Goal: Information Seeking & Learning: Learn about a topic

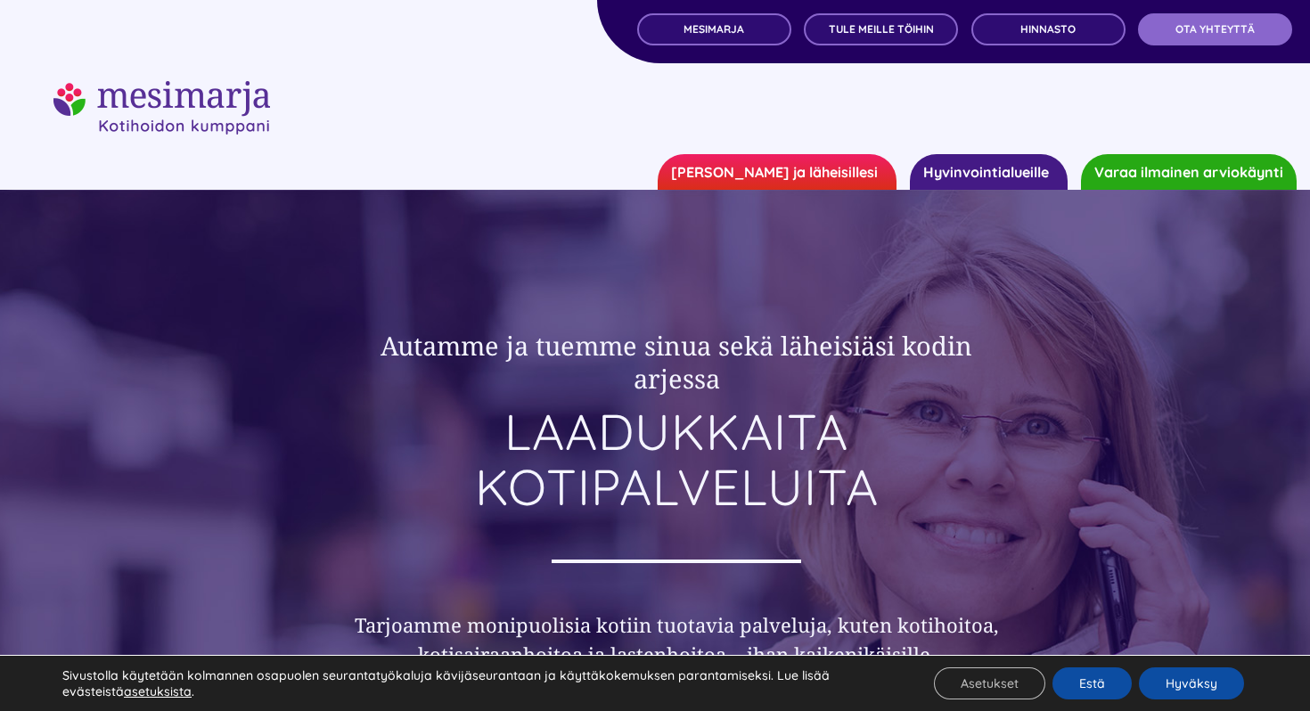
click at [338, 381] on h2 "Autamme ja tuemme sinua sekä läheisiäsi kodin arjessa" at bounding box center [676, 362] width 684 height 67
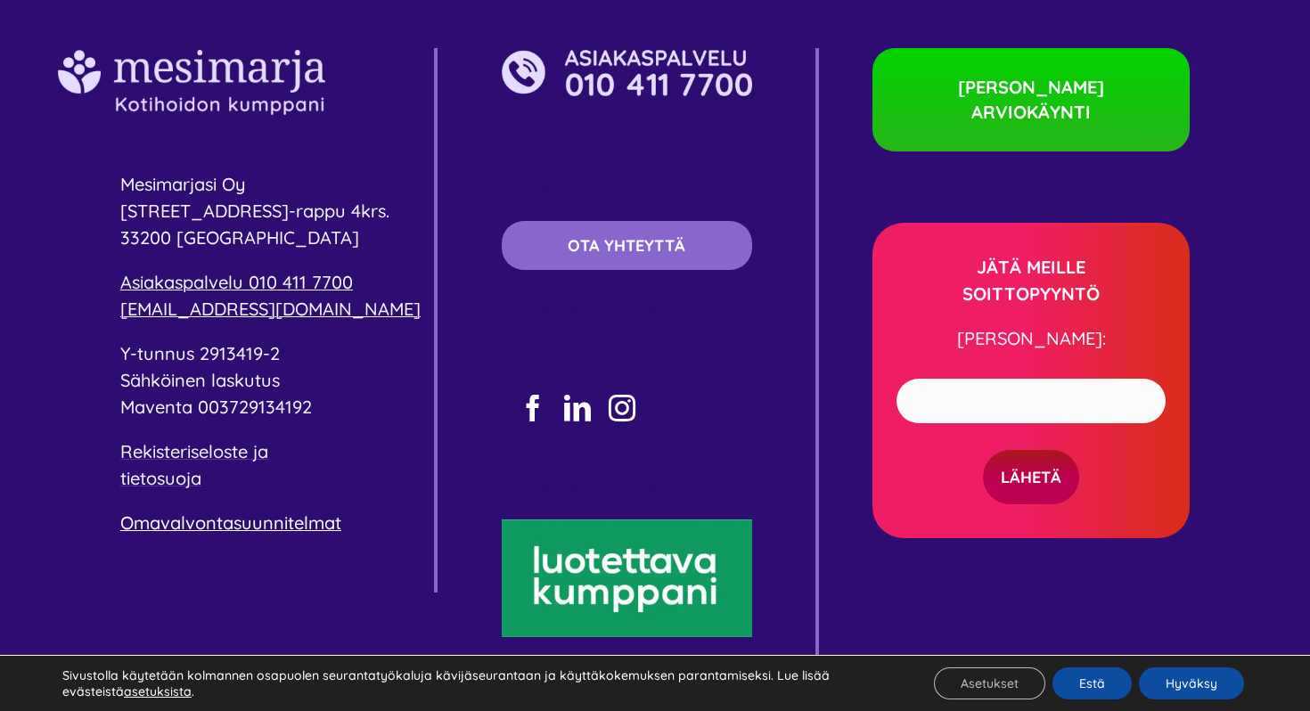
scroll to position [5385, 0]
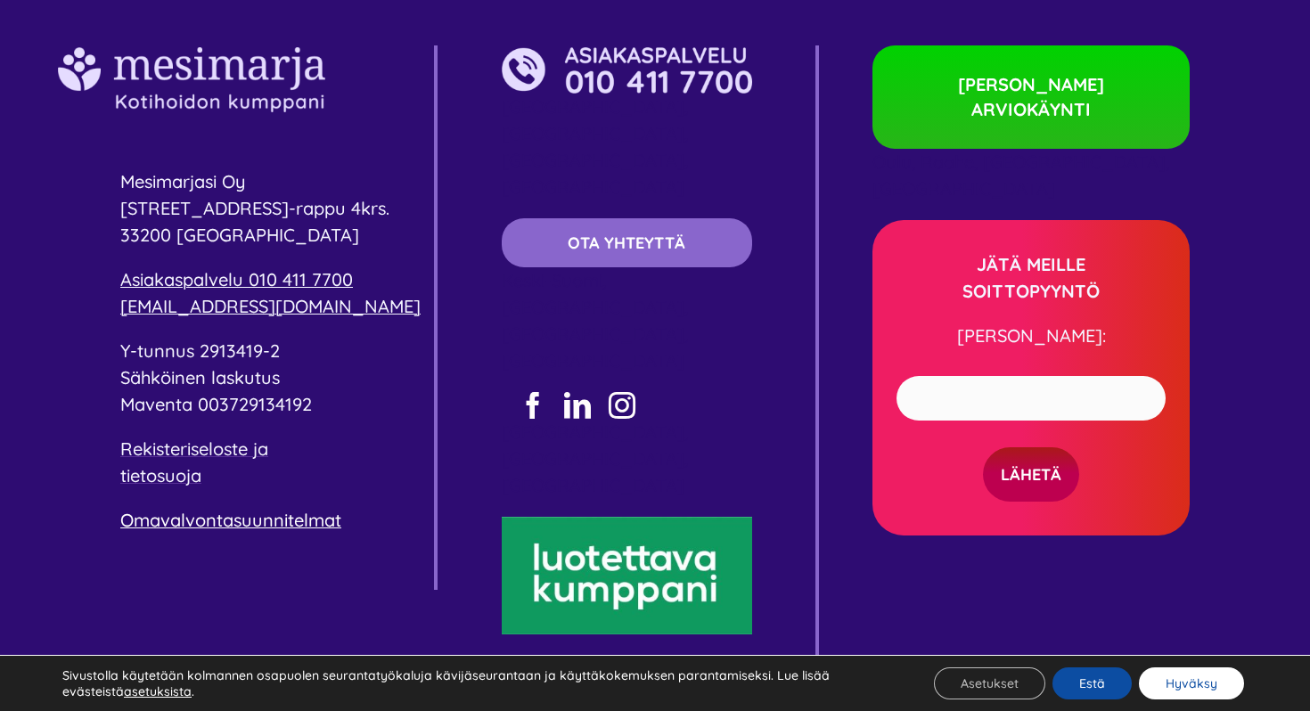
click at [1175, 685] on button "Hyväksy" at bounding box center [1190, 683] width 105 height 32
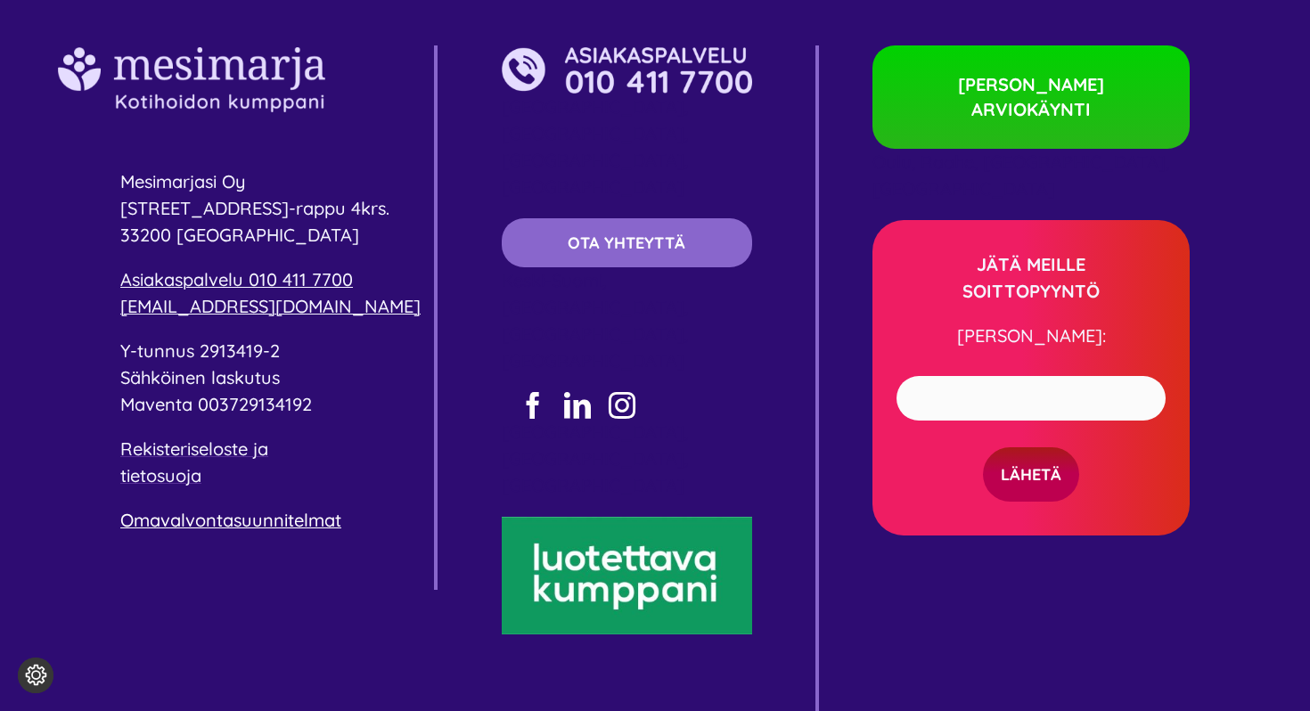
click at [825, 600] on div "Mesimarjasi Oy Pyhäjärvenkatu 5 B-rappu 4krs. 33200 Tampere Asiakaspalvelu 010 …" at bounding box center [655, 384] width 1310 height 825
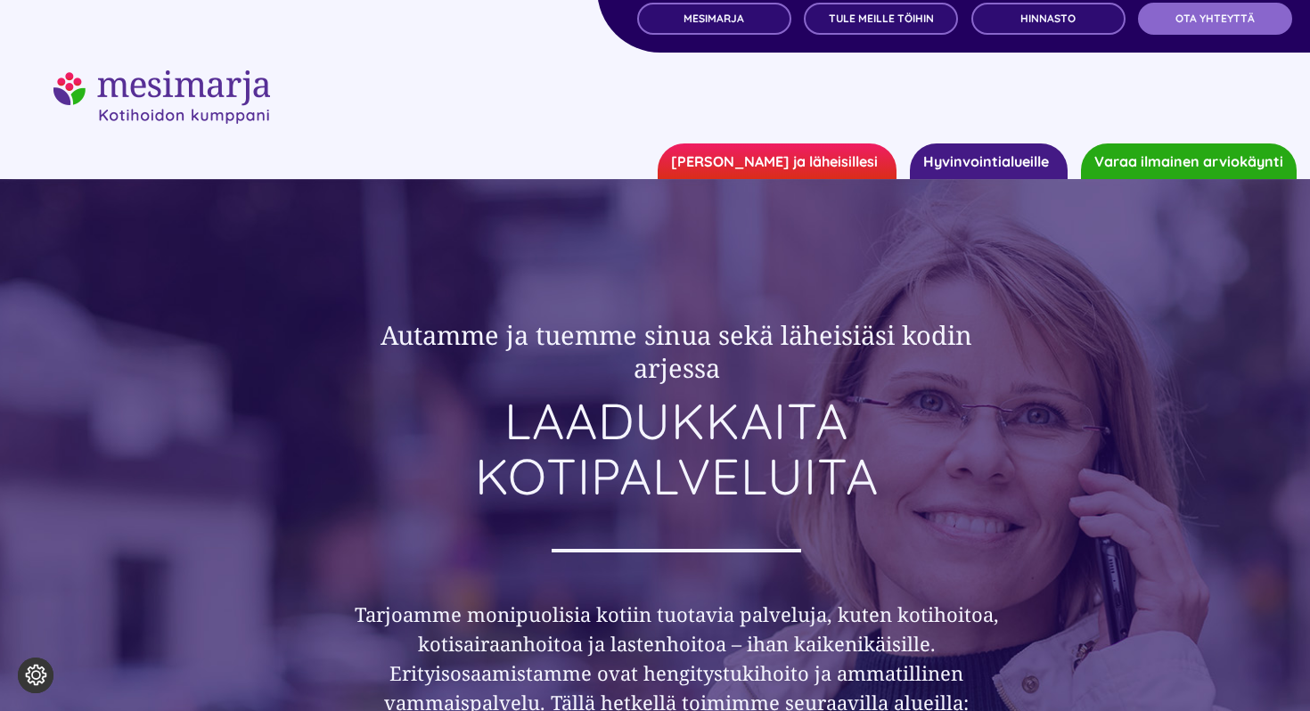
scroll to position [0, 0]
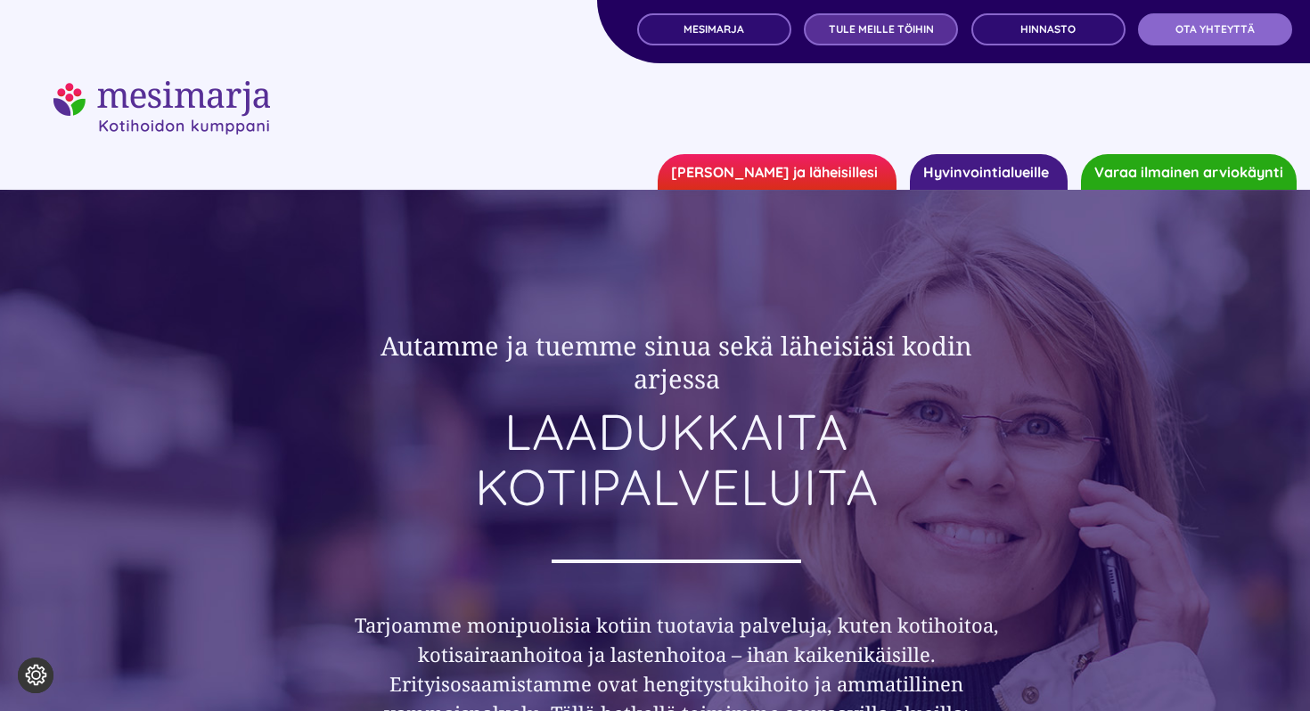
click at [877, 30] on span "TULE MEILLE TÖIHIN" at bounding box center [880, 29] width 105 height 12
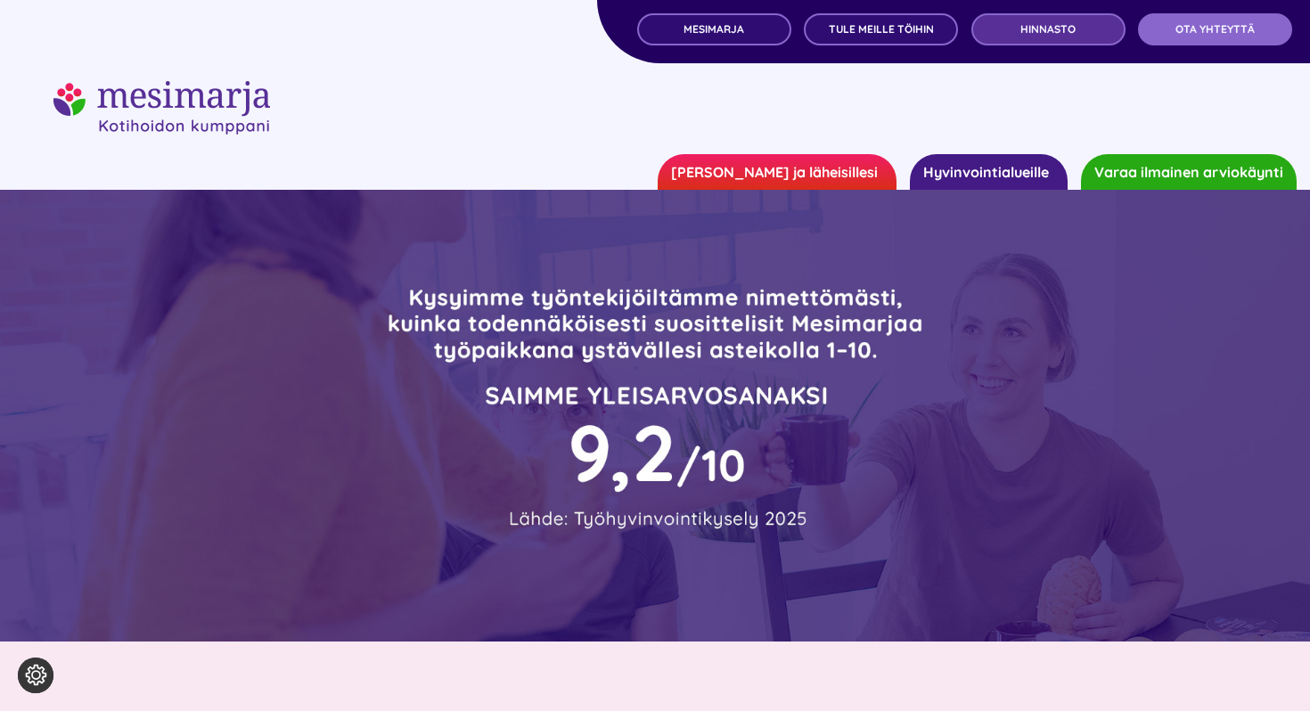
click at [1041, 31] on span "Hinnasto" at bounding box center [1047, 29] width 55 height 12
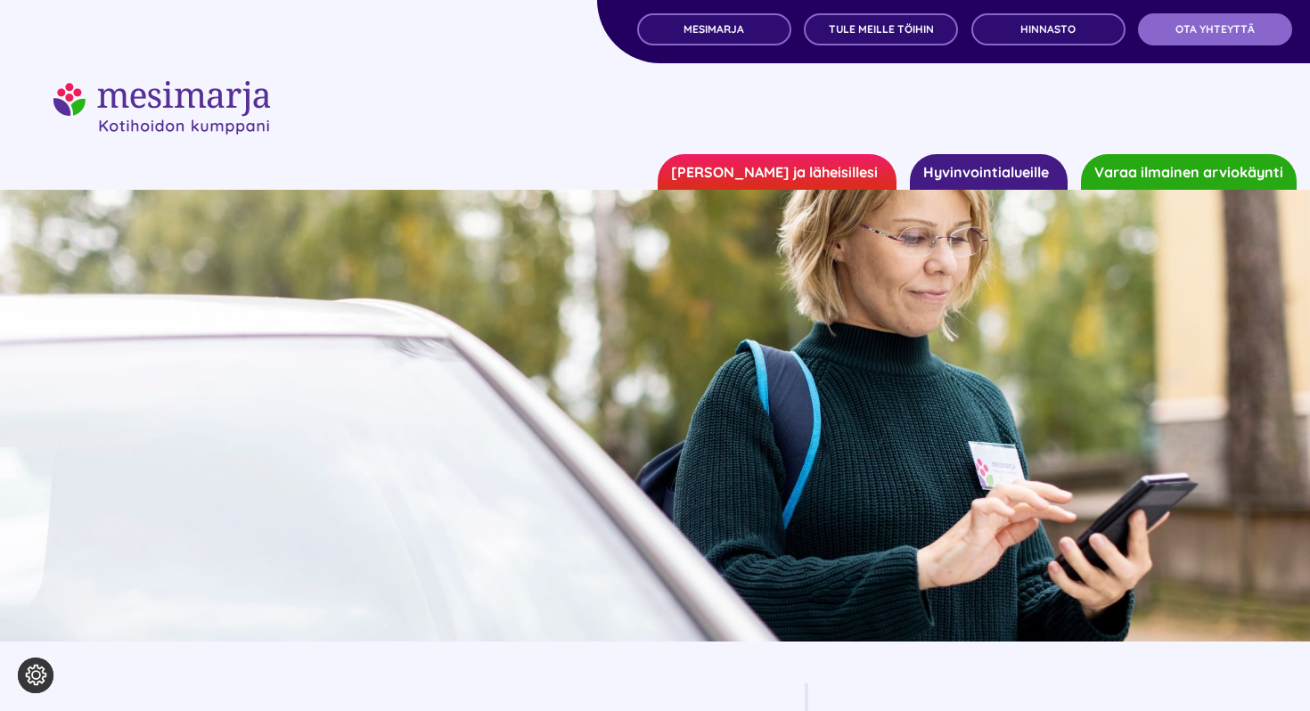
click at [984, 118] on div at bounding box center [654, 107] width 1203 height 53
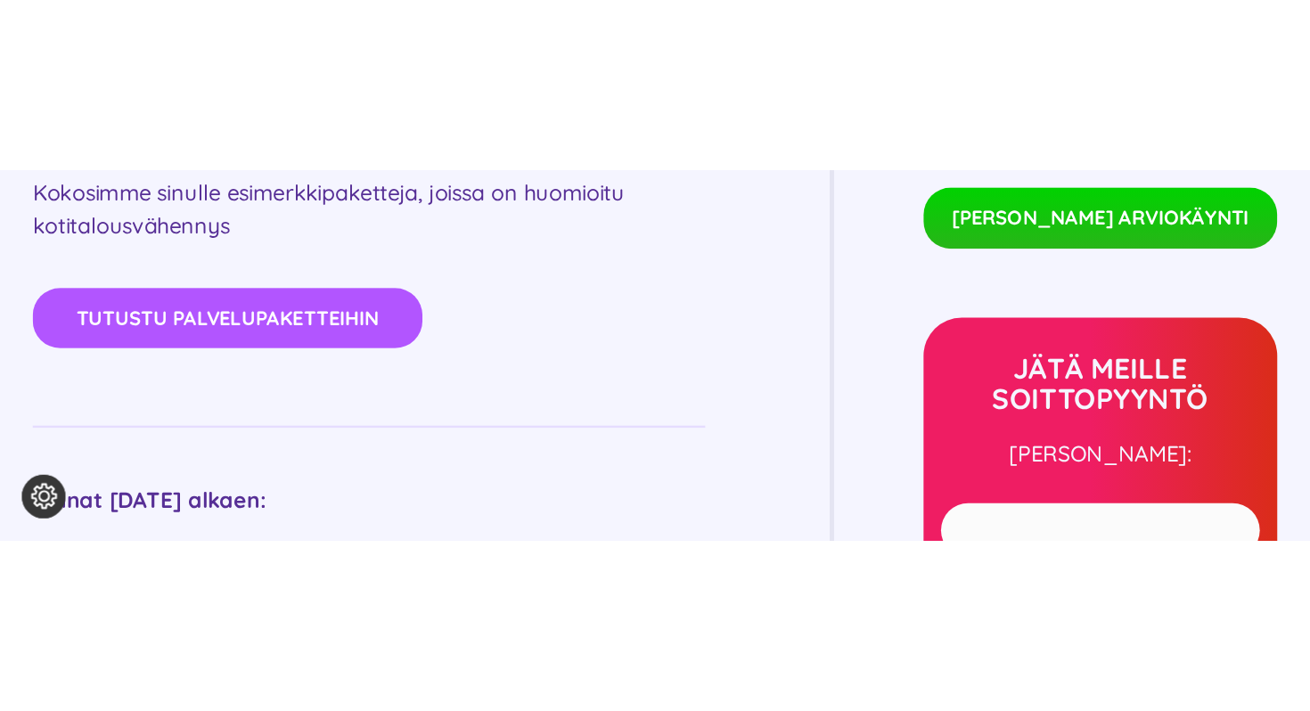
scroll to position [993, 0]
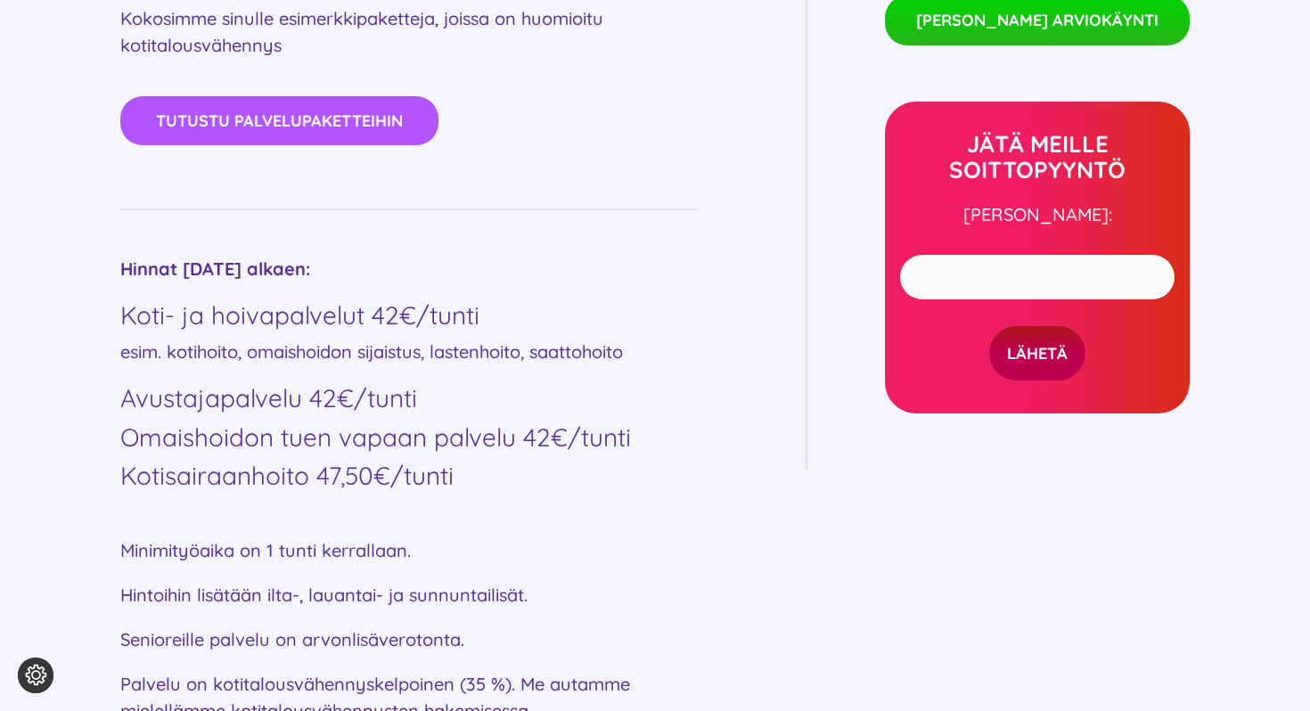
click at [1230, 191] on div "Mesimarjan palvelut HINNASTO Palvelupaketit Kokosimme sinulle esimerkkipakettej…" at bounding box center [655, 351] width 1310 height 1406
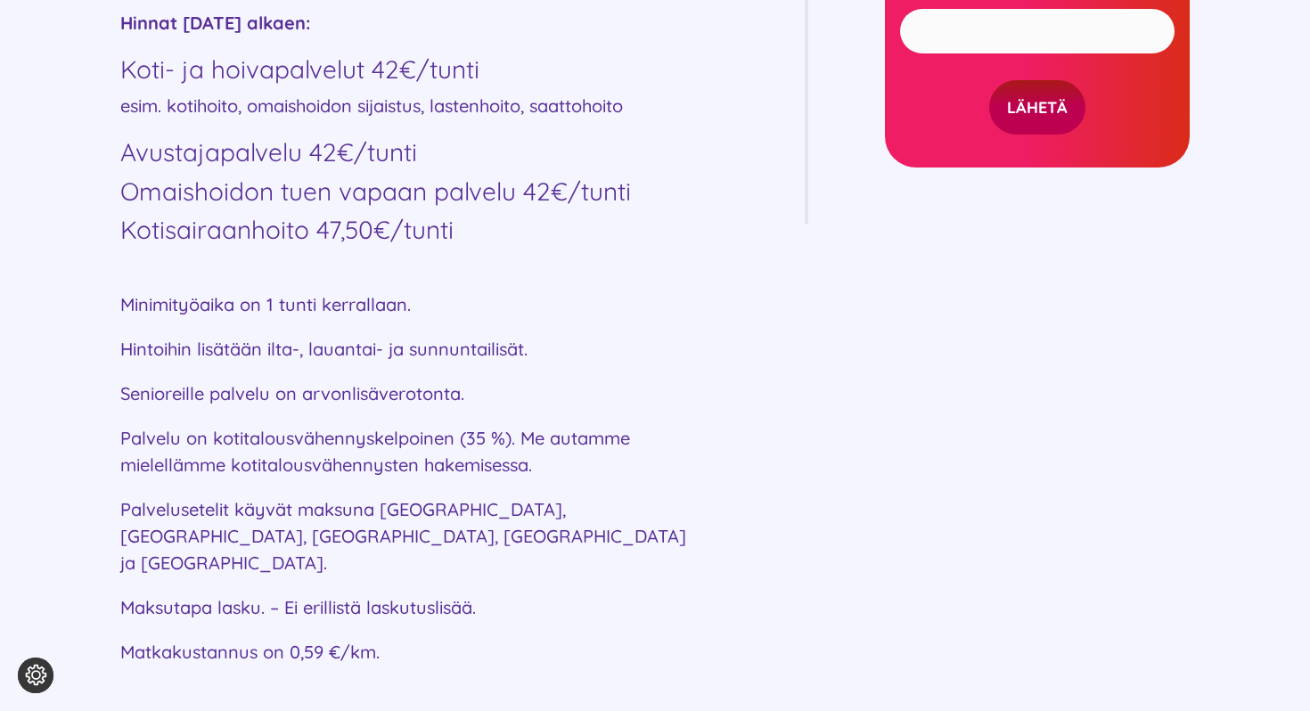
scroll to position [1243, 0]
